Goal: Find specific page/section: Find specific page/section

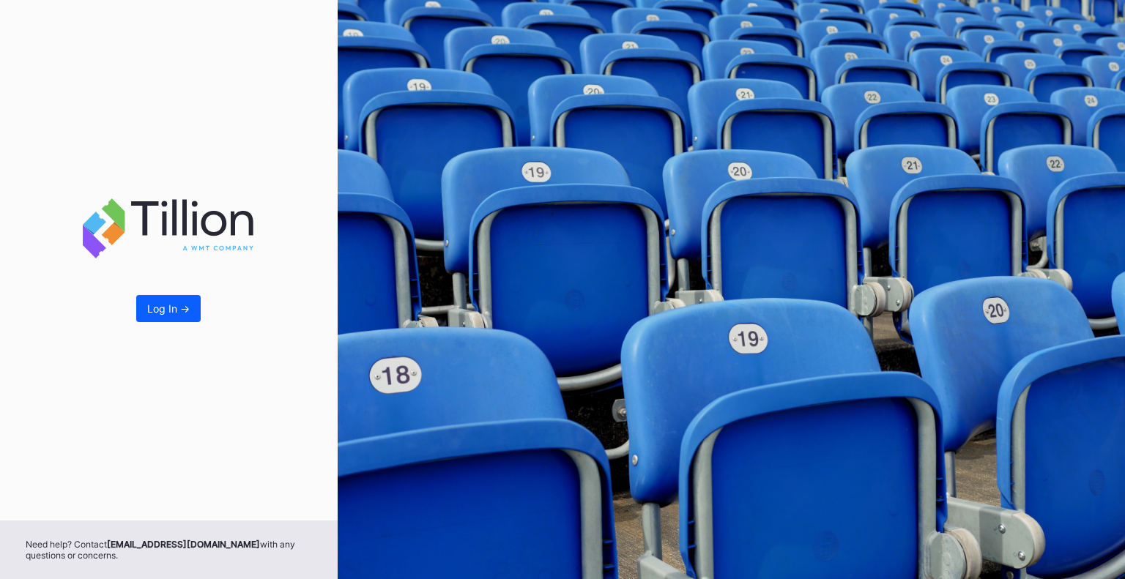
click at [186, 323] on div "Log In ->" at bounding box center [169, 260] width 338 height 521
click at [185, 291] on div "Log In ->" at bounding box center [169, 260] width 338 height 521
click at [157, 328] on div "Log In ->" at bounding box center [169, 260] width 338 height 521
click at [161, 316] on button "Log In ->" at bounding box center [168, 308] width 64 height 27
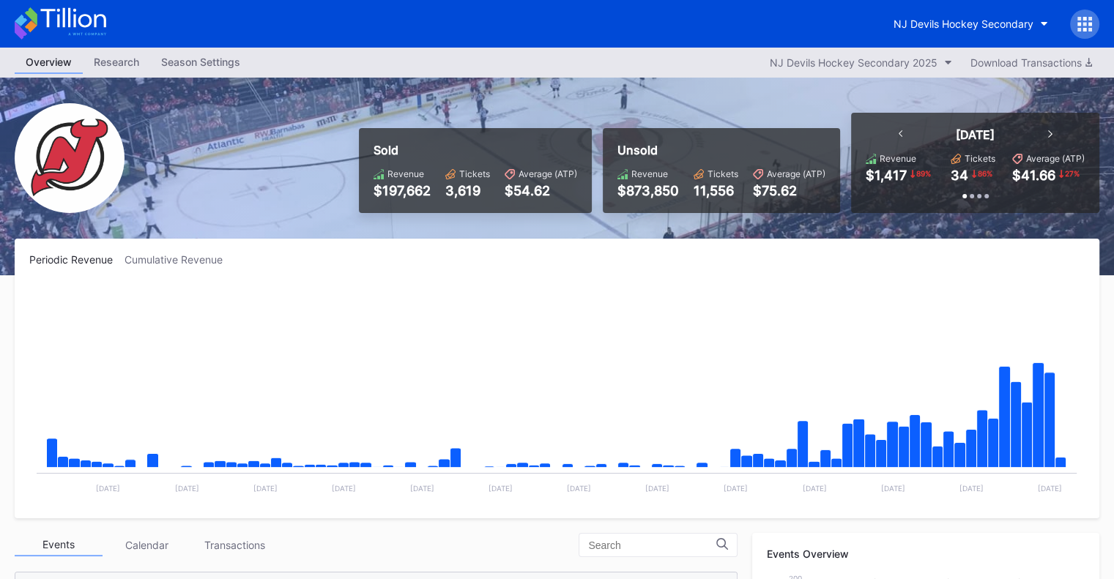
scroll to position [143, 0]
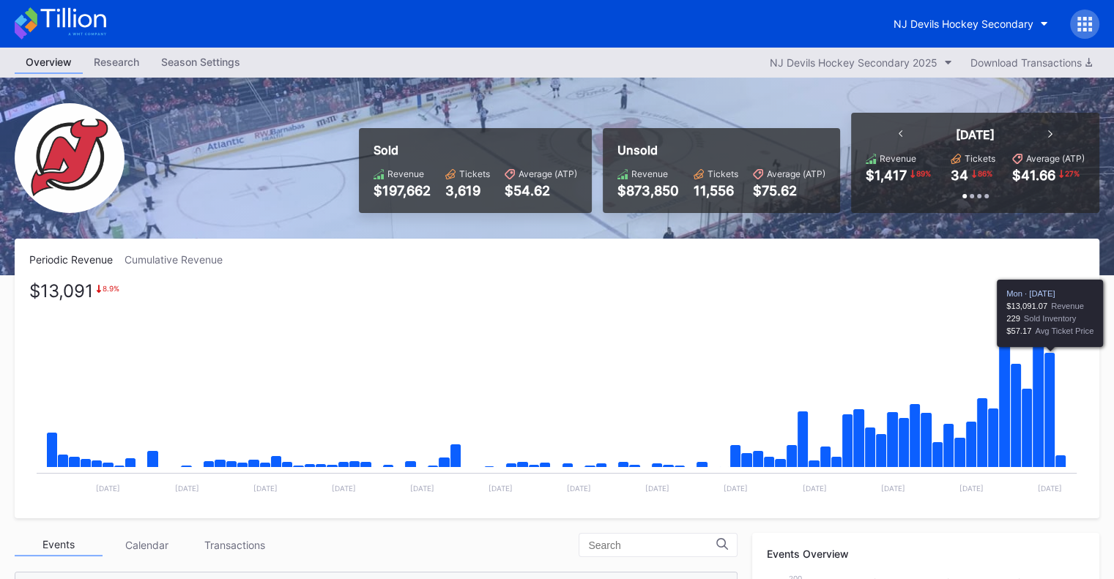
click at [1047, 419] on icon "Chart title" at bounding box center [1049, 410] width 11 height 115
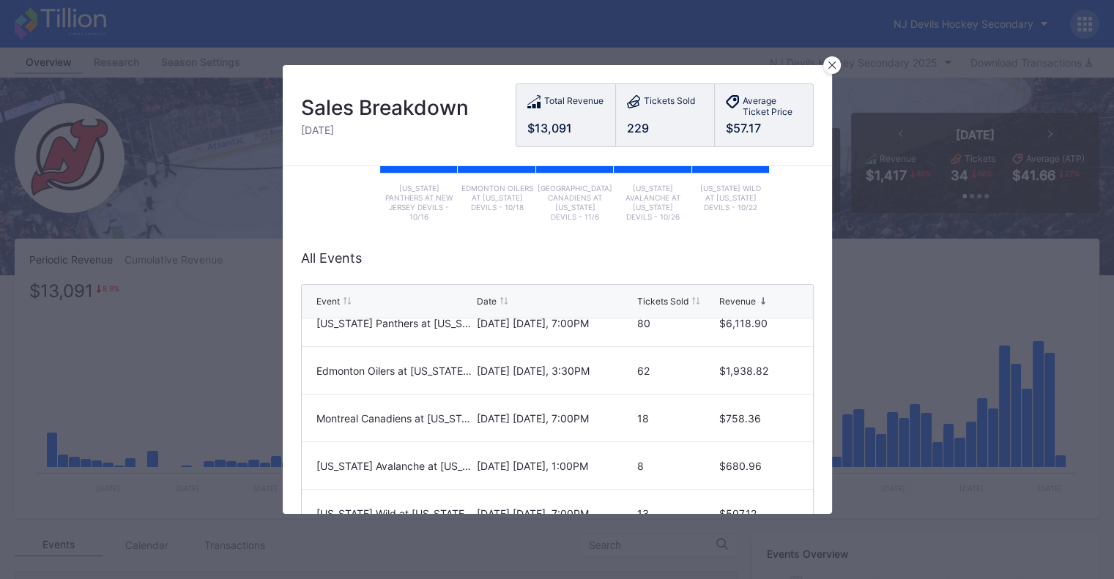
scroll to position [20, 0]
click at [828, 64] on icon at bounding box center [831, 65] width 7 height 7
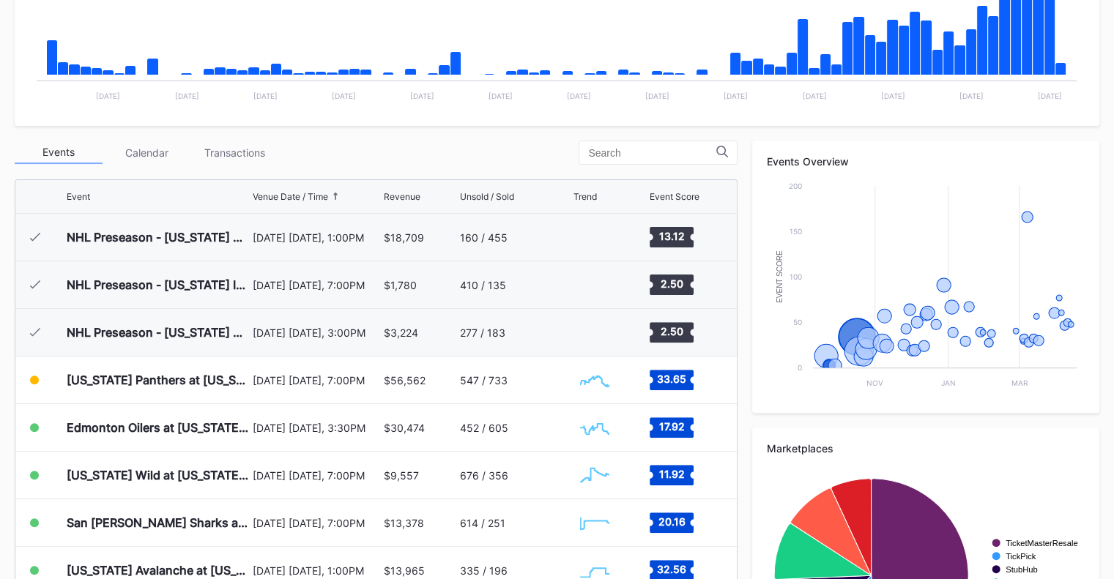
scroll to position [293, 0]
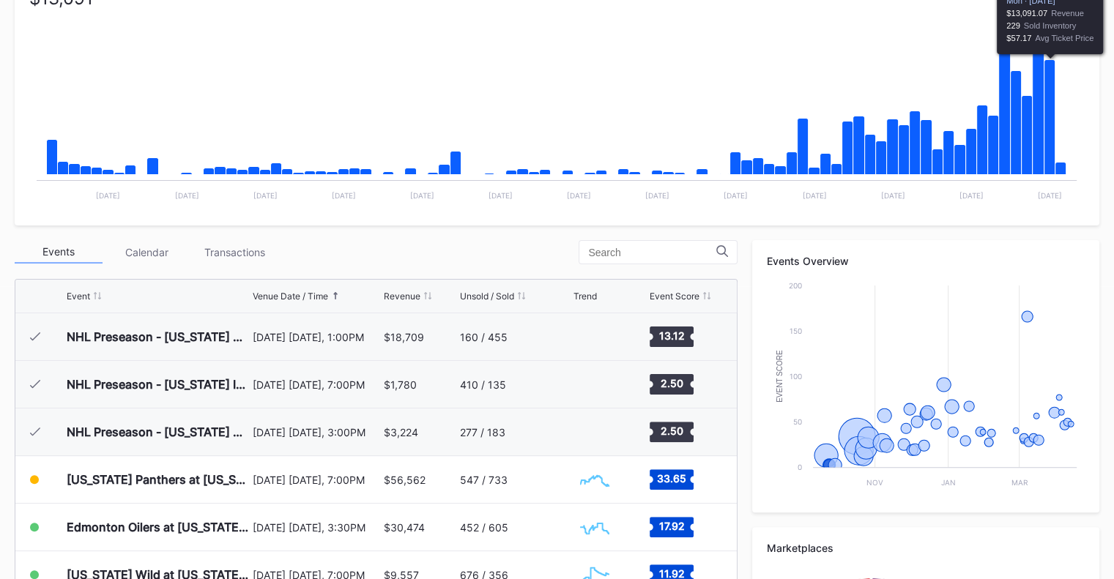
click at [1047, 147] on icon "Chart title" at bounding box center [1049, 117] width 11 height 115
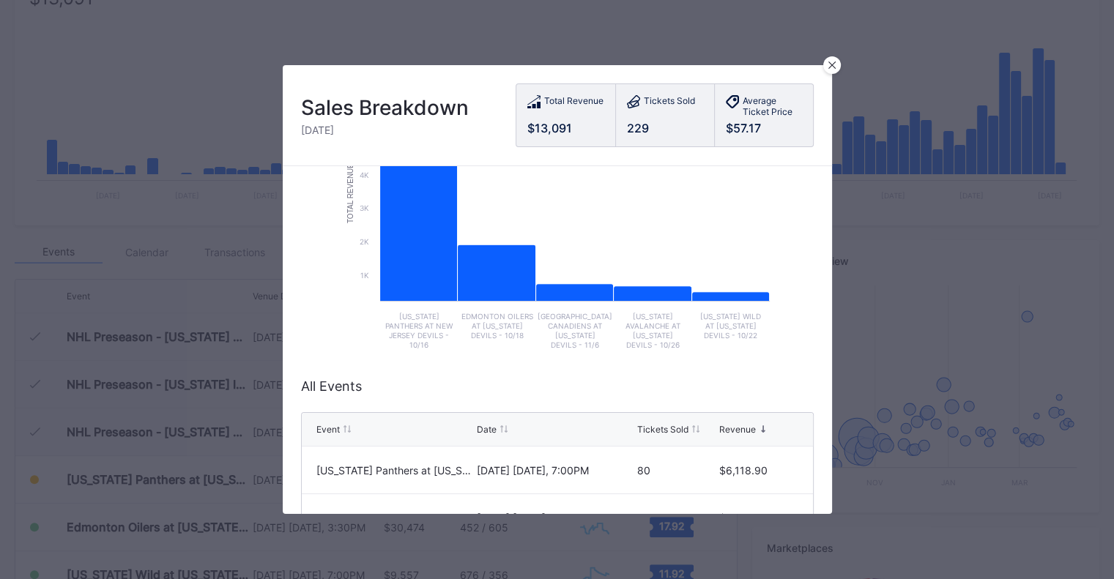
scroll to position [146, 0]
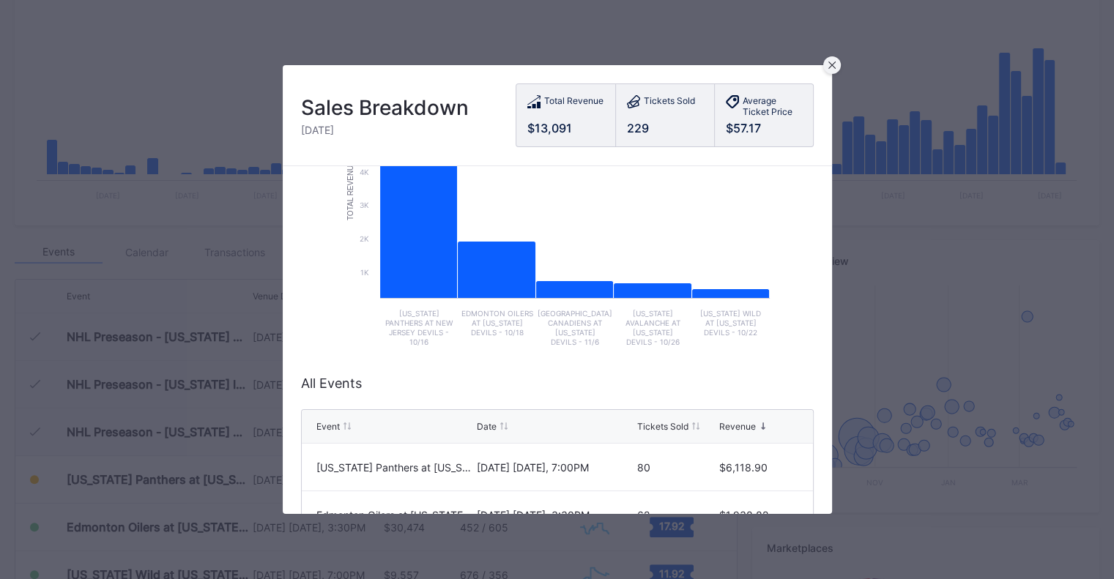
click at [828, 67] on icon at bounding box center [831, 65] width 7 height 7
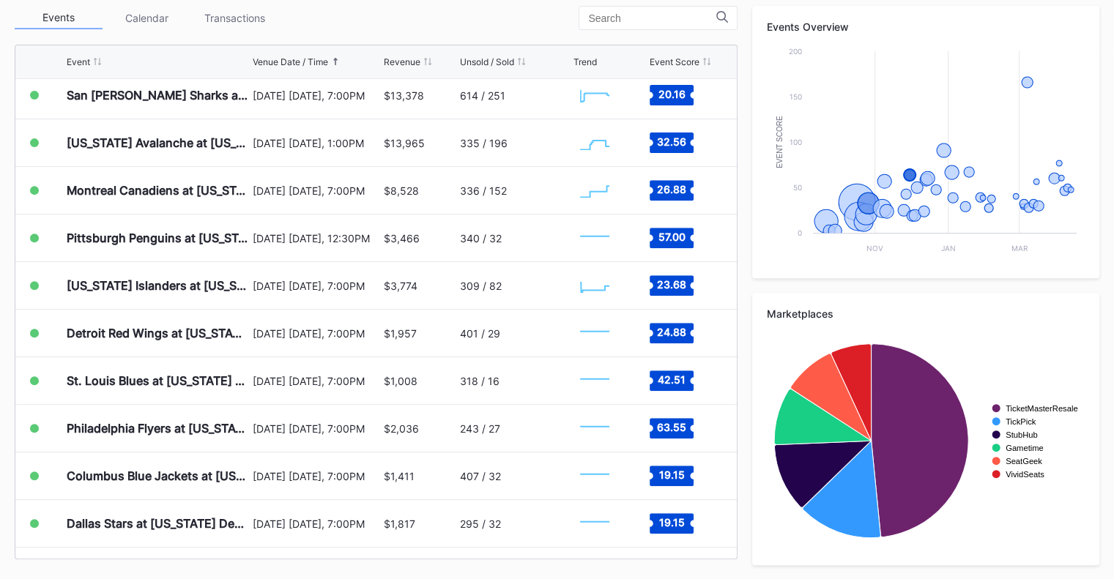
scroll to position [73, 0]
